Goal: Information Seeking & Learning: Understand process/instructions

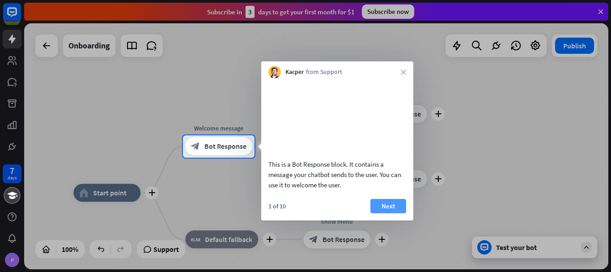
click at [387, 213] on button "Next" at bounding box center [389, 206] width 36 height 14
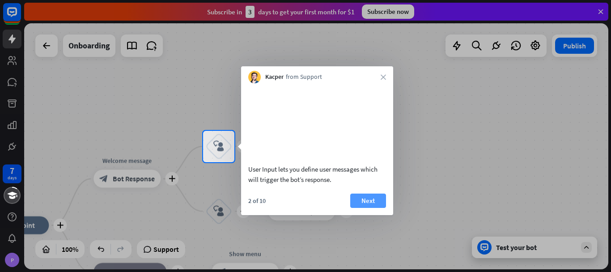
click at [375, 207] on button "Next" at bounding box center [368, 200] width 36 height 14
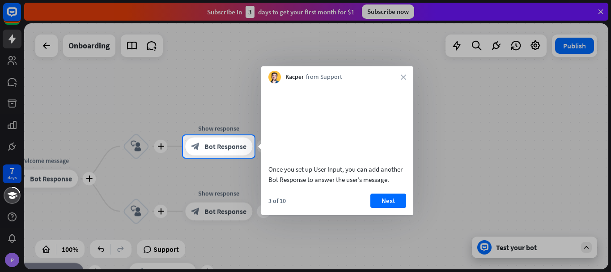
click at [375, 207] on button "Next" at bounding box center [389, 200] width 36 height 14
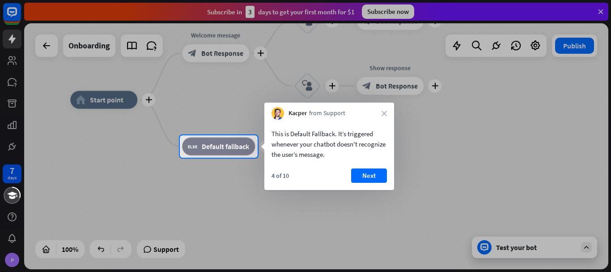
drag, startPoint x: 372, startPoint y: 176, endPoint x: 368, endPoint y: 173, distance: 4.8
click at [371, 176] on button "Next" at bounding box center [369, 175] width 36 height 14
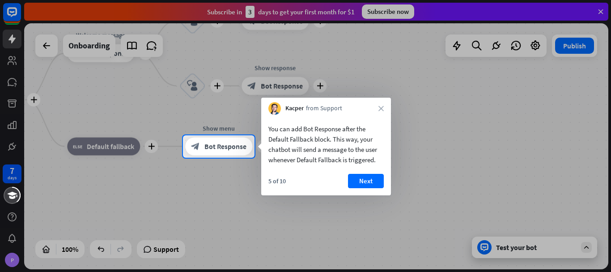
click at [361, 176] on button "Next" at bounding box center [366, 181] width 36 height 14
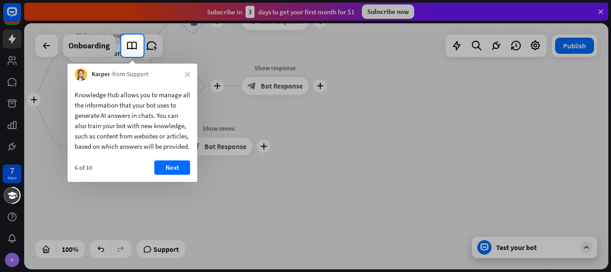
click at [153, 175] on div "6 of 10 Next" at bounding box center [133, 170] width 130 height 21
click at [168, 175] on button "Next" at bounding box center [172, 167] width 36 height 14
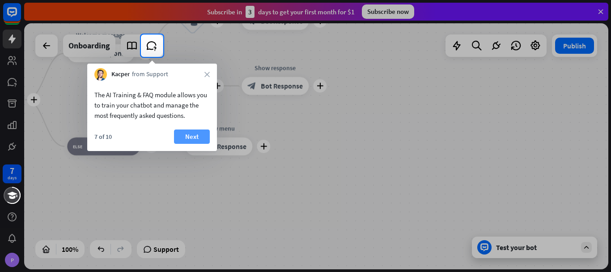
click at [184, 137] on button "Next" at bounding box center [192, 136] width 36 height 14
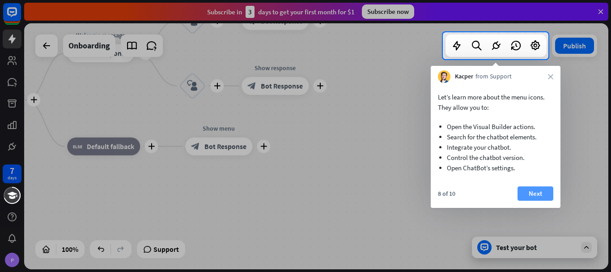
click at [531, 197] on button "Next" at bounding box center [536, 193] width 36 height 14
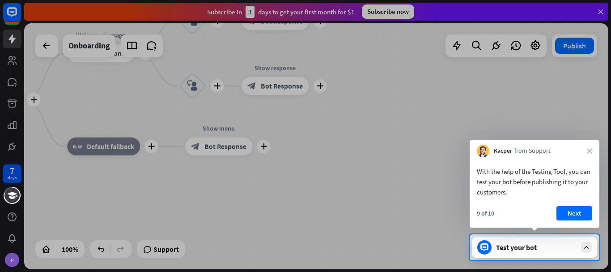
click at [571, 210] on button "Next" at bounding box center [575, 213] width 36 height 14
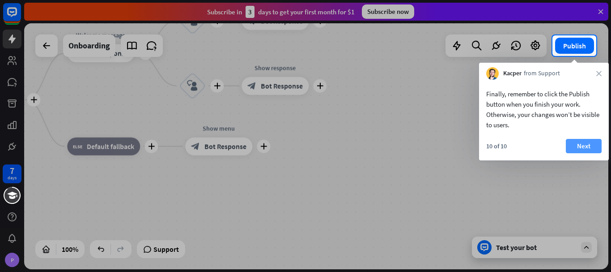
click at [596, 148] on button "Next" at bounding box center [584, 146] width 36 height 14
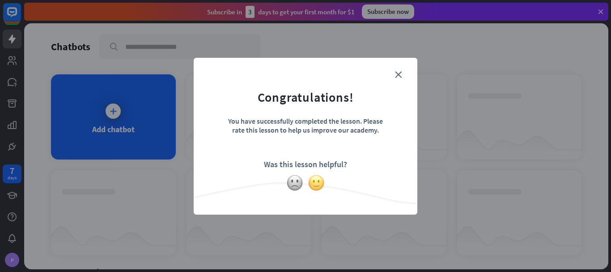
click at [319, 188] on img at bounding box center [316, 182] width 17 height 17
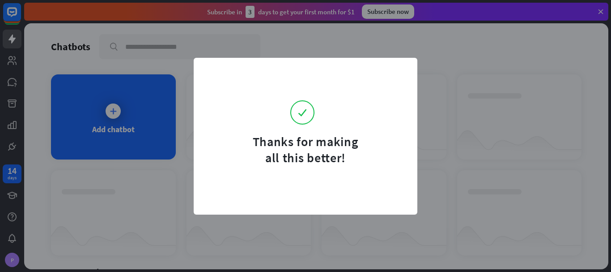
click at [209, 142] on form "Thanks for making all this better!" at bounding box center [305, 117] width 201 height 97
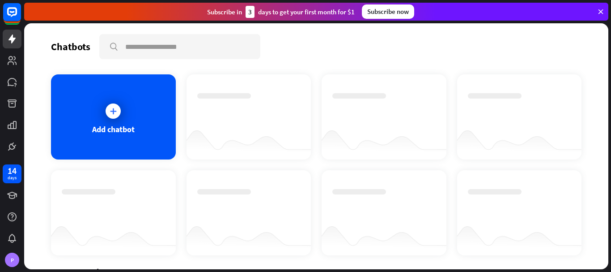
scroll to position [128, 0]
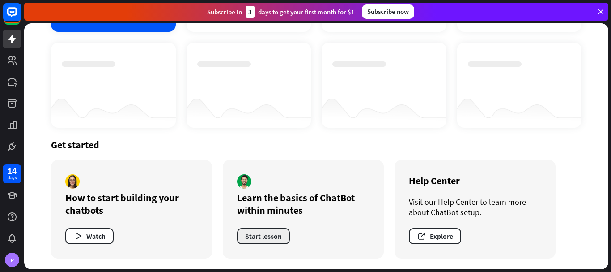
click at [274, 239] on button "Start lesson" at bounding box center [263, 236] width 53 height 16
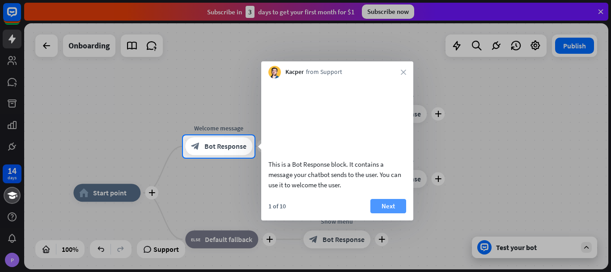
click at [382, 213] on button "Next" at bounding box center [389, 206] width 36 height 14
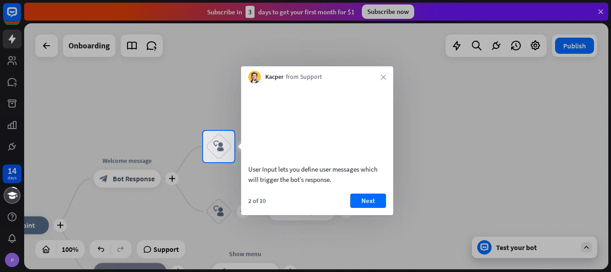
click at [382, 208] on button "Next" at bounding box center [368, 200] width 36 height 14
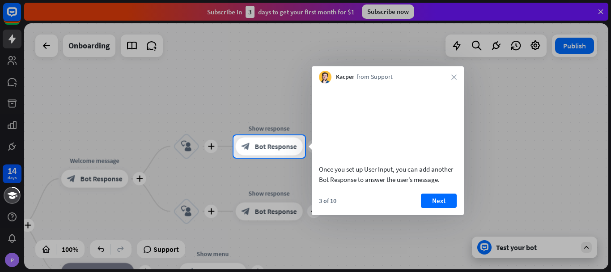
click at [382, 214] on div "3 of 10 Next" at bounding box center [388, 203] width 152 height 21
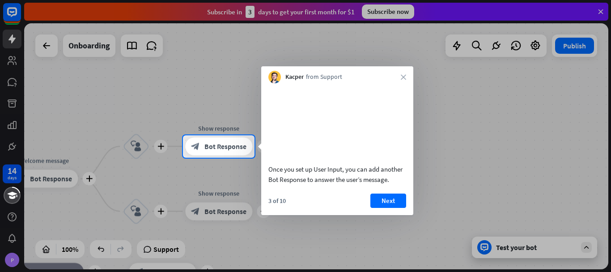
click at [382, 208] on button "Next" at bounding box center [389, 200] width 36 height 14
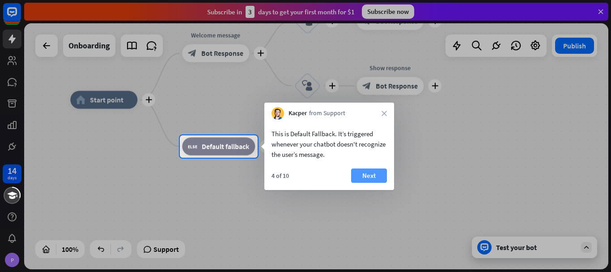
click at [355, 182] on button "Next" at bounding box center [369, 175] width 36 height 14
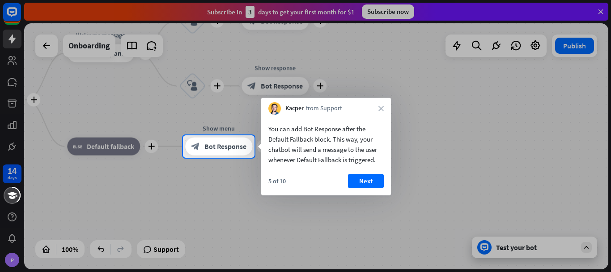
click at [355, 182] on button "Next" at bounding box center [366, 181] width 36 height 14
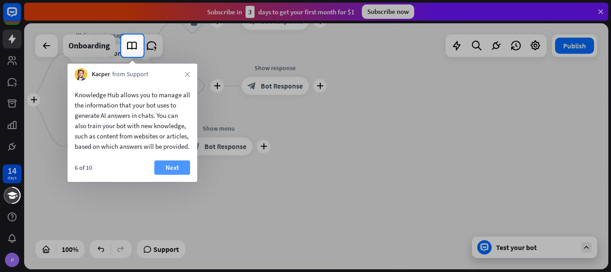
click at [184, 175] on button "Next" at bounding box center [172, 167] width 36 height 14
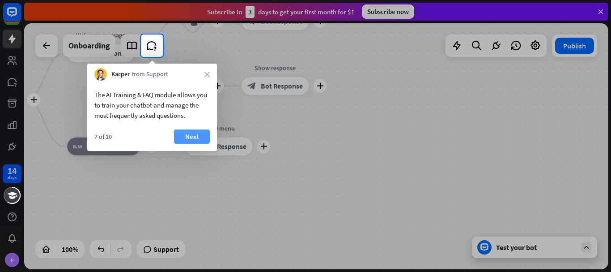
click at [184, 131] on button "Next" at bounding box center [192, 136] width 36 height 14
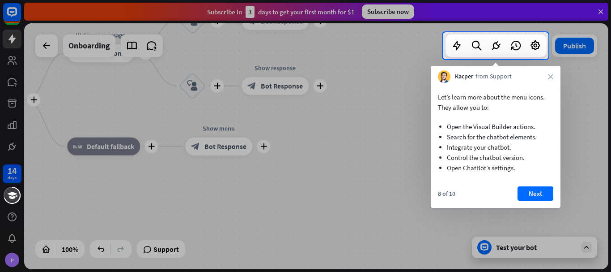
click at [530, 209] on div at bounding box center [305, 165] width 611 height 213
click at [536, 197] on button "Next" at bounding box center [536, 193] width 36 height 14
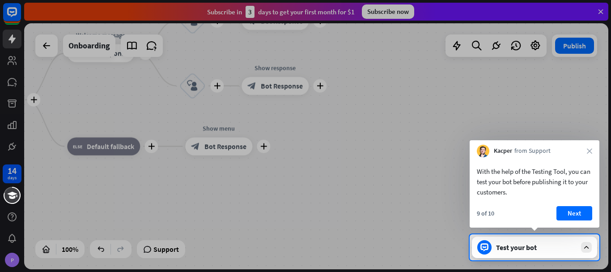
click at [573, 217] on button "Next" at bounding box center [575, 213] width 36 height 14
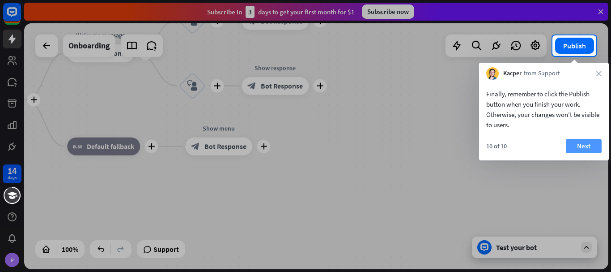
click at [588, 145] on button "Next" at bounding box center [584, 146] width 36 height 14
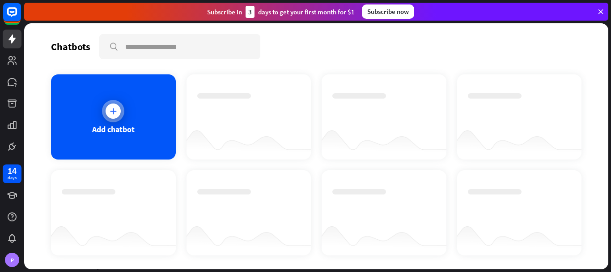
click at [115, 118] on div at bounding box center [113, 111] width 22 height 22
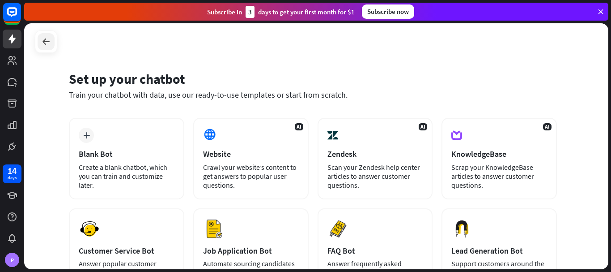
click at [42, 40] on icon at bounding box center [46, 41] width 11 height 11
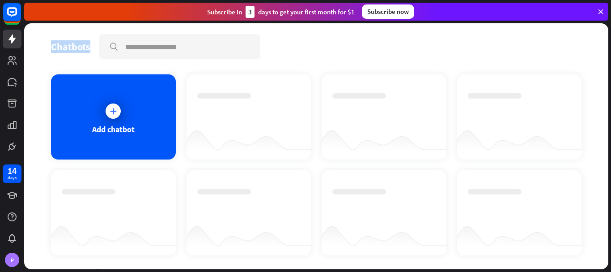
click at [42, 40] on div "Chatbots search Add chatbot Get started How to start building your chatbots Wat…" at bounding box center [316, 146] width 585 height 246
